Goal: Use online tool/utility: Utilize a website feature to perform a specific function

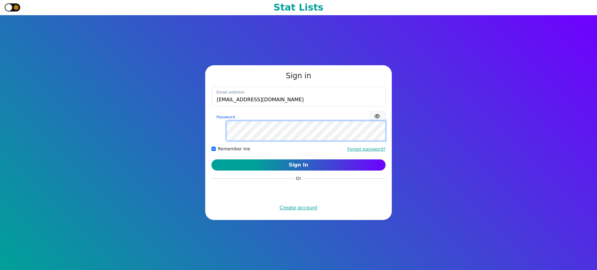
click at [211, 159] on button "Sign In" at bounding box center [298, 164] width 174 height 11
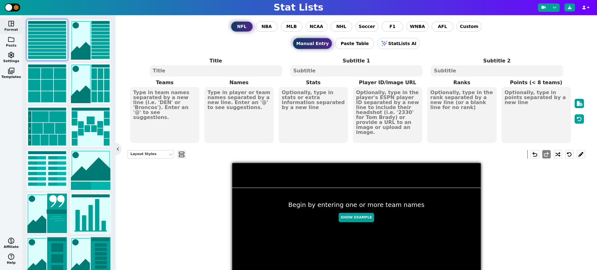
click at [11, 41] on span "folder" at bounding box center [10, 39] width 7 height 7
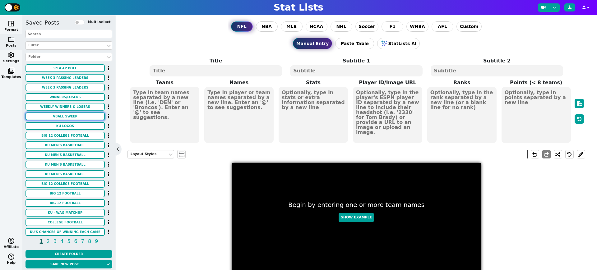
click at [76, 114] on button "VBALL SWEEP" at bounding box center [64, 117] width 79 height 8
type textarea "KU GB"
type textarea "3 0"
type textarea "#17"
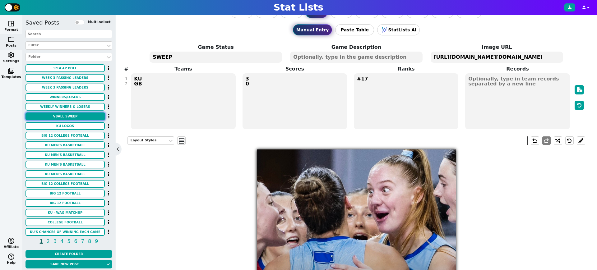
scroll to position [13, 0]
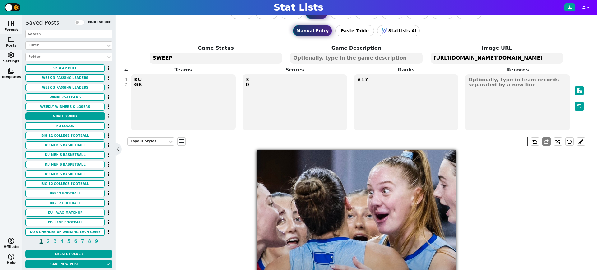
click at [161, 61] on textarea "SWEEP" at bounding box center [215, 58] width 132 height 11
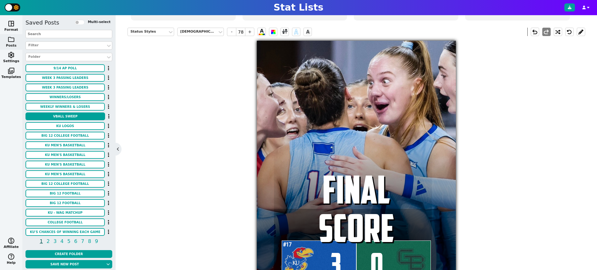
scroll to position [122, 0]
type textarea "FINAL SCORE"
click at [232, 31] on span "-" at bounding box center [231, 32] width 9 height 8
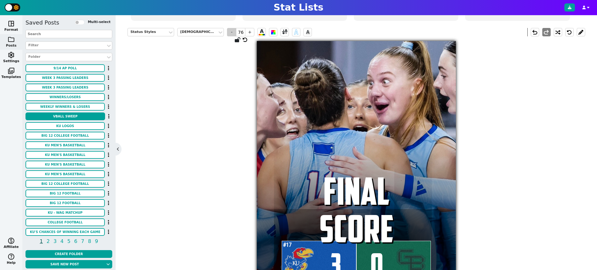
click at [232, 31] on span "-" at bounding box center [231, 32] width 9 height 8
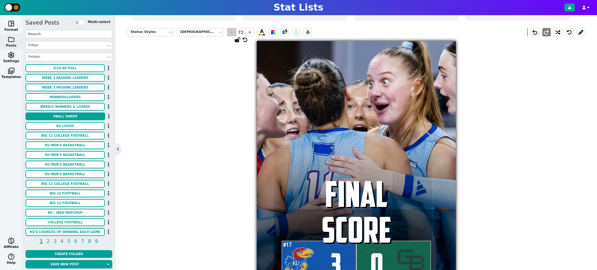
click at [232, 31] on span "-" at bounding box center [231, 32] width 9 height 8
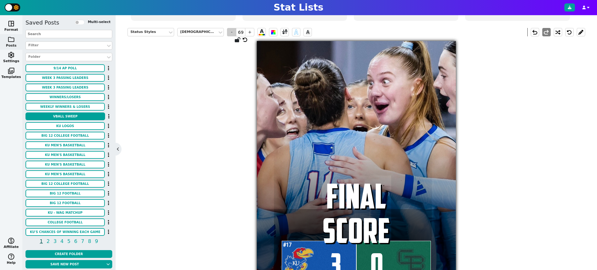
click at [232, 31] on span "-" at bounding box center [231, 32] width 9 height 8
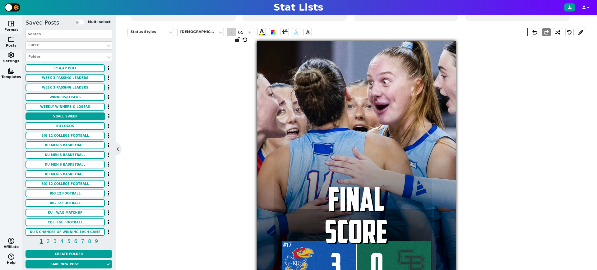
click at [232, 31] on span "-" at bounding box center [231, 32] width 9 height 8
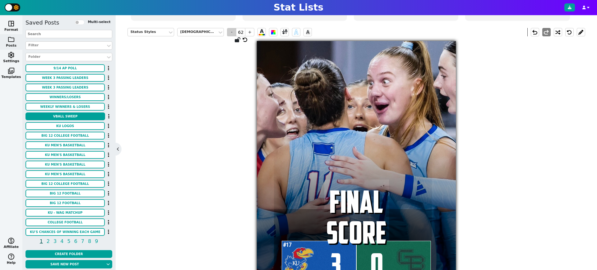
click at [232, 31] on span "-" at bounding box center [231, 32] width 9 height 8
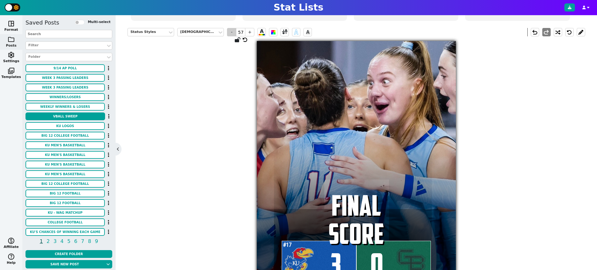
click at [232, 31] on span "-" at bounding box center [231, 32] width 9 height 8
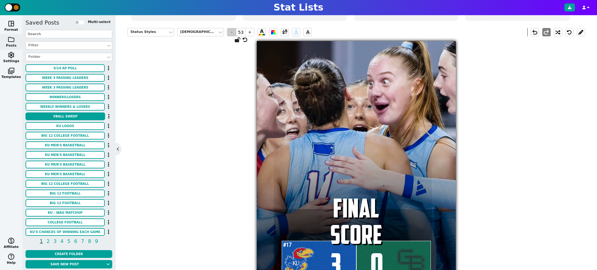
click at [232, 31] on span "-" at bounding box center [231, 32] width 9 height 8
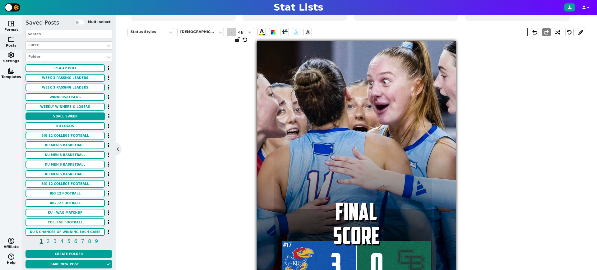
click at [232, 31] on span "-" at bounding box center [231, 32] width 9 height 8
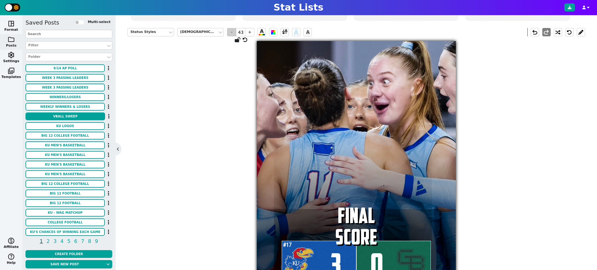
click at [232, 31] on span "-" at bounding box center [231, 32] width 9 height 8
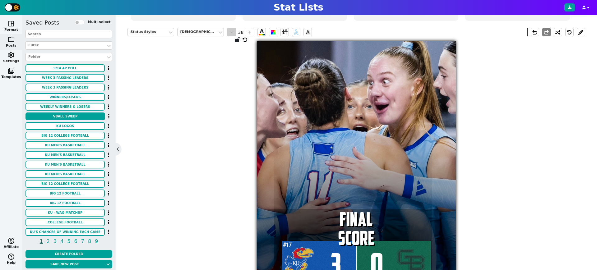
click at [232, 31] on span "-" at bounding box center [231, 32] width 9 height 8
type input "35"
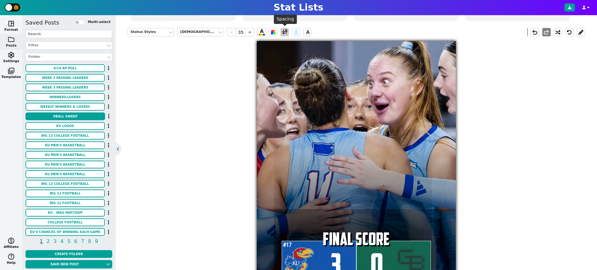
click at [283, 33] on span at bounding box center [285, 32] width 6 height 8
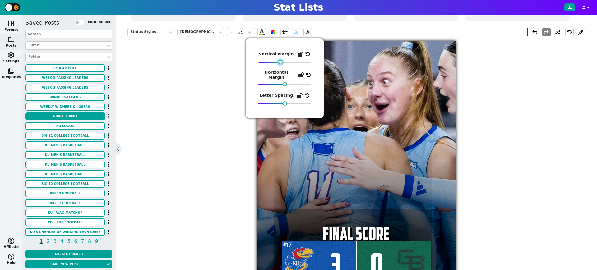
drag, startPoint x: 276, startPoint y: 63, endPoint x: 282, endPoint y: 66, distance: 6.1
click at [282, 66] on div "Vertical Margin Horizontal Margin Letter Spacing" at bounding box center [284, 78] width 53 height 55
click at [218, 194] on div "Status Styles American Captain - 35 + A A A undo redo #17 3 FINAL SCORE 0" at bounding box center [355, 156] width 457 height 266
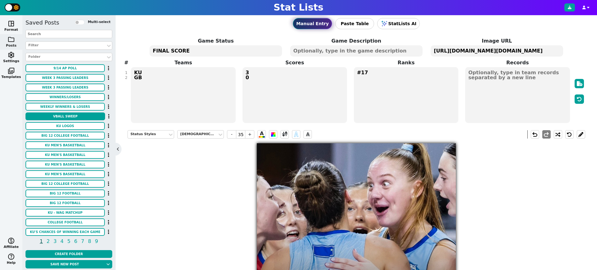
scroll to position [15, 0]
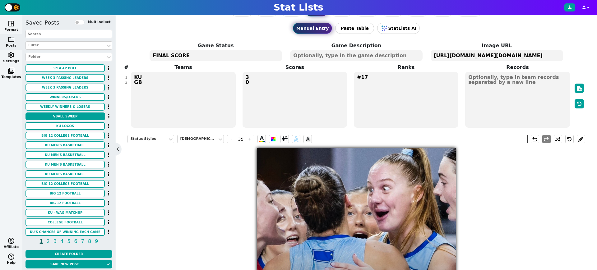
click at [137, 82] on textarea "KU GB" at bounding box center [183, 100] width 104 height 56
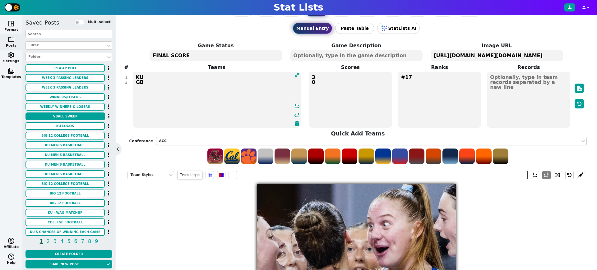
click at [137, 82] on textarea "KU GB" at bounding box center [217, 100] width 168 height 56
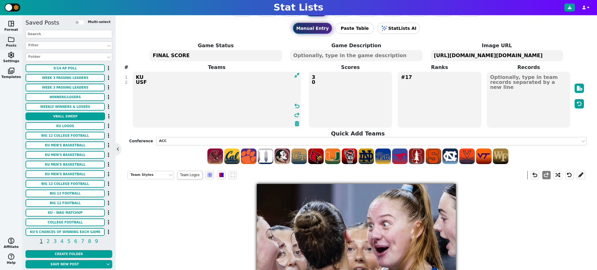
type textarea "KU USF"
click at [329, 86] on textarea "3 0" at bounding box center [350, 100] width 83 height 56
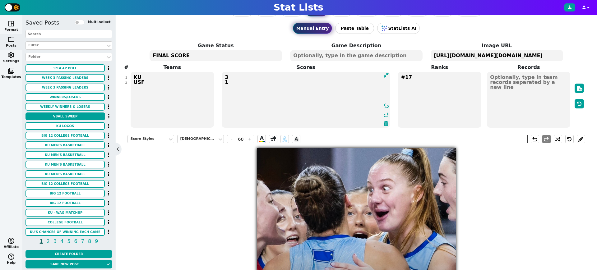
type textarea "3 1"
click at [506, 56] on textarea "[URL][DOMAIN_NAME][DOMAIN_NAME]" at bounding box center [496, 55] width 132 height 11
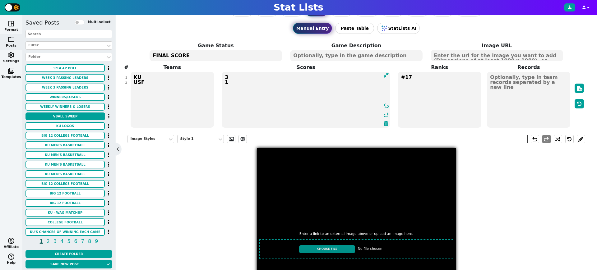
scroll to position [151, 0]
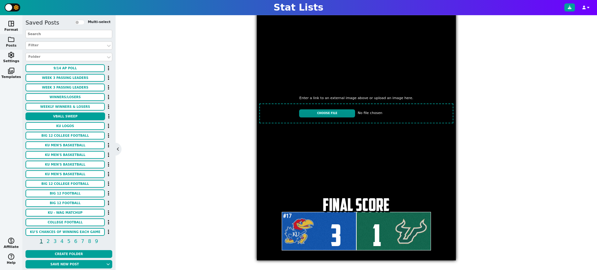
click at [335, 114] on input "file" at bounding box center [356, 113] width 199 height 25
type input "C:\fakepath\IMG_2801.jpeg"
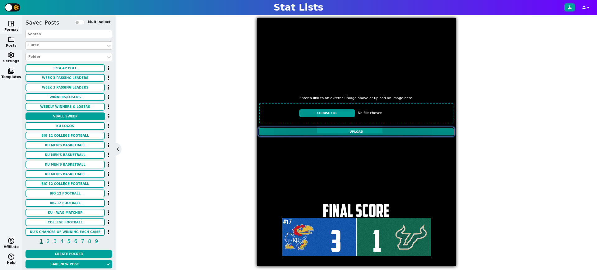
click at [367, 131] on input "Upload" at bounding box center [355, 131] width 195 height 9
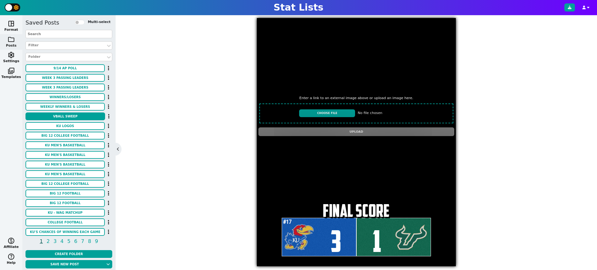
type textarea "[URL][DOMAIN_NAME][DOMAIN_NAME]"
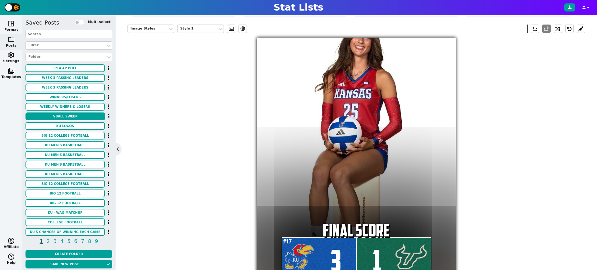
scroll to position [126, 0]
click at [231, 28] on span at bounding box center [231, 28] width 6 height 5
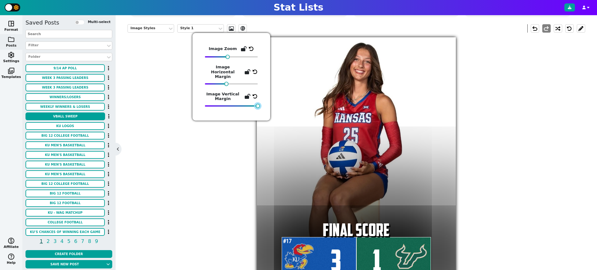
drag, startPoint x: 205, startPoint y: 101, endPoint x: 270, endPoint y: 97, distance: 65.1
click at [270, 97] on div "Image Zoom Image Horizontal Margin Image Vertical Margin" at bounding box center [231, 77] width 78 height 88
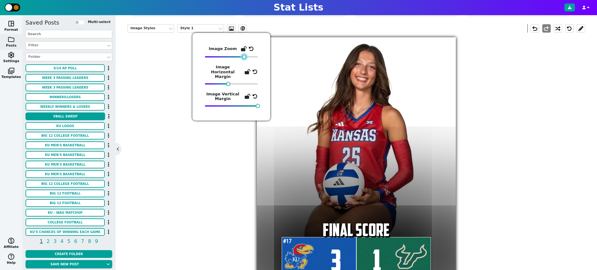
drag, startPoint x: 229, startPoint y: 57, endPoint x: 245, endPoint y: 56, distance: 16.5
click at [245, 56] on div at bounding box center [244, 57] width 4 height 4
click at [521, 191] on div "Image Styles Style 1 ev_shadow undo redo #17 3 FINAL SCORE 1" at bounding box center [355, 153] width 457 height 266
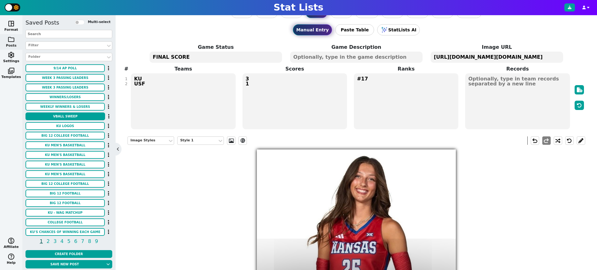
scroll to position [12, 0]
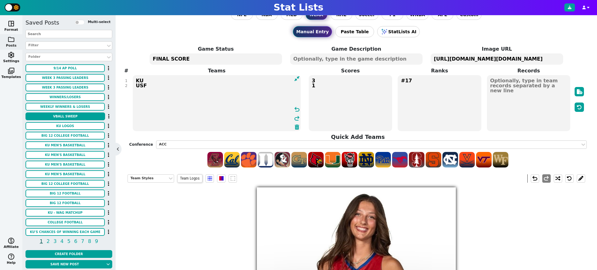
click at [152, 80] on textarea "KU USF" at bounding box center [217, 103] width 168 height 56
type textarea "KU2 USF"
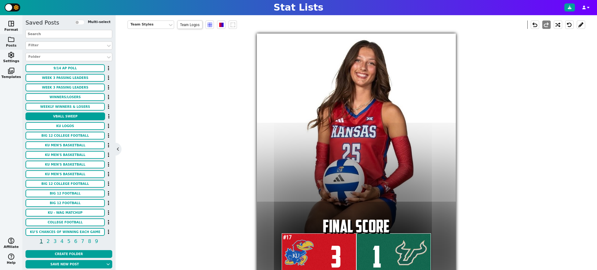
scroll to position [151, 0]
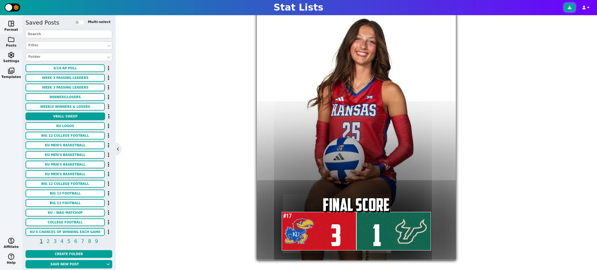
click at [569, 5] on button at bounding box center [569, 7] width 11 height 8
